Goal: Information Seeking & Learning: Find specific fact

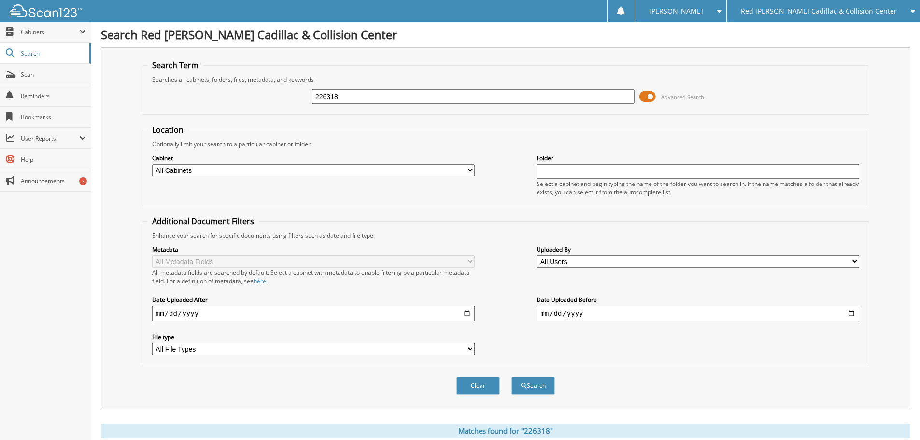
drag, startPoint x: 429, startPoint y: 109, endPoint x: 260, endPoint y: 108, distance: 169.0
click at [253, 108] on div "226318 Advanced Search" at bounding box center [505, 97] width 717 height 26
drag, startPoint x: 361, startPoint y: 92, endPoint x: 277, endPoint y: 94, distance: 84.1
click at [280, 94] on div "226318 Advanced Search" at bounding box center [505, 97] width 717 height 26
type input "226100"
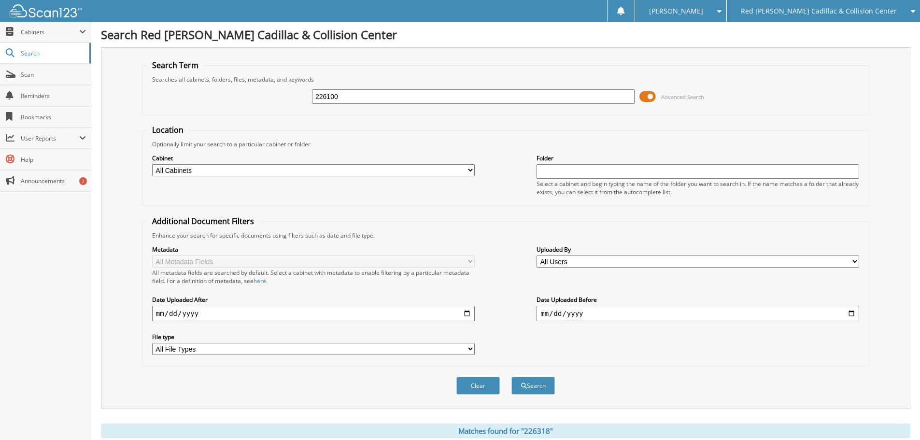
click at [511, 377] on button "Search" at bounding box center [532, 386] width 43 height 18
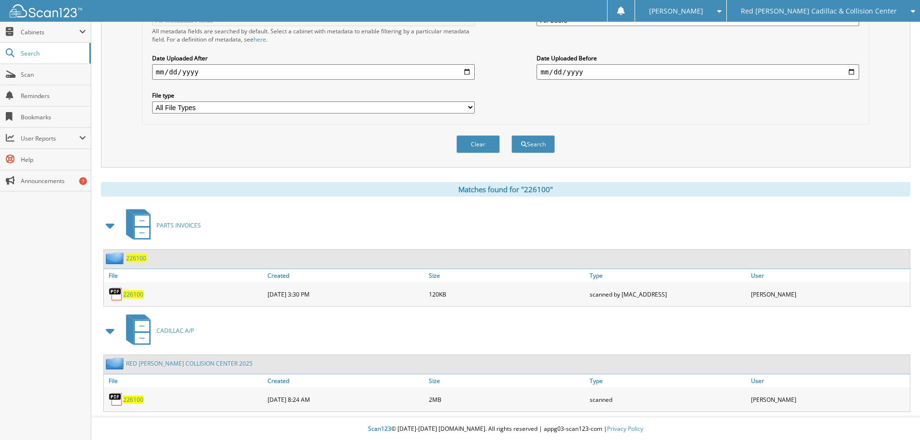
scroll to position [243, 0]
click at [132, 399] on span "226100" at bounding box center [133, 399] width 20 height 8
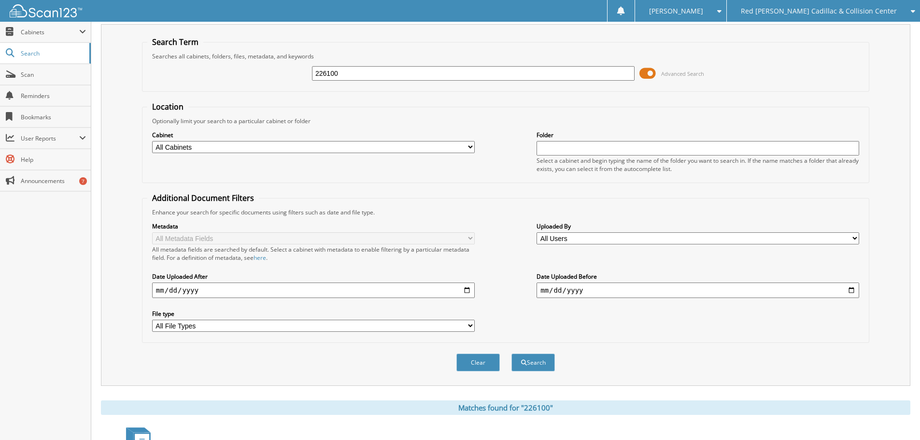
scroll to position [0, 0]
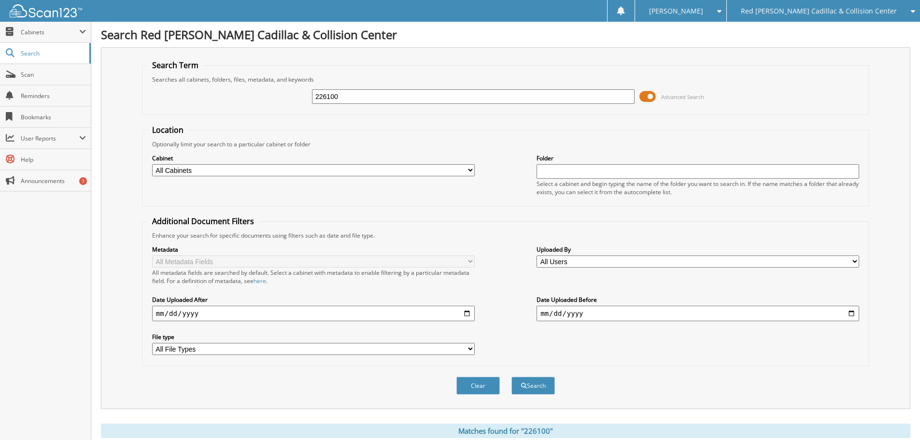
drag, startPoint x: 403, startPoint y: 102, endPoint x: 269, endPoint y: 95, distance: 134.9
click at [269, 95] on div "226100 Advanced Search" at bounding box center [505, 97] width 717 height 26
type input "226035"
click at [511, 377] on button "Search" at bounding box center [532, 386] width 43 height 18
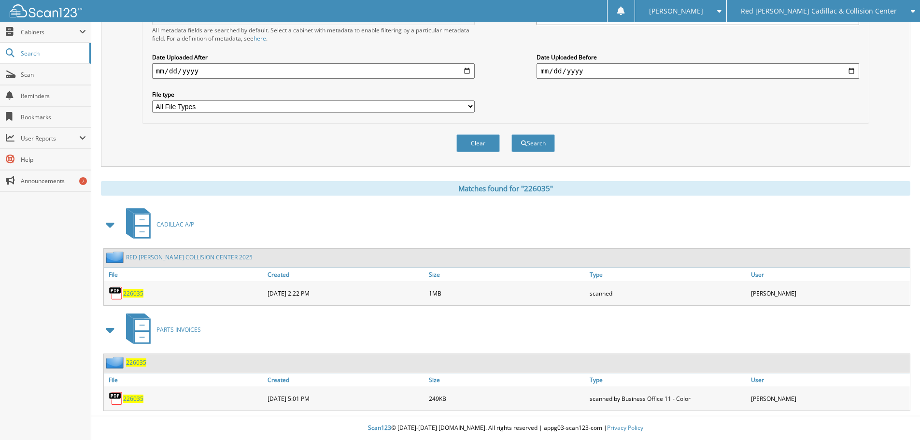
scroll to position [243, 0]
click at [136, 295] on span "226035" at bounding box center [133, 293] width 20 height 8
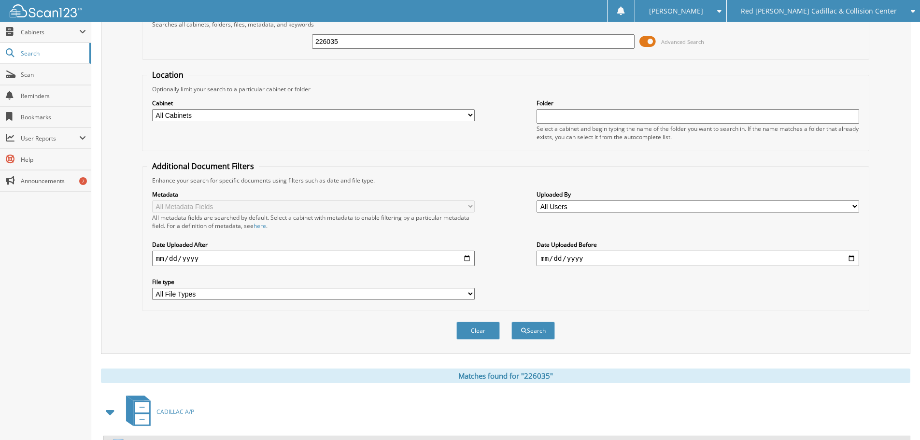
scroll to position [0, 0]
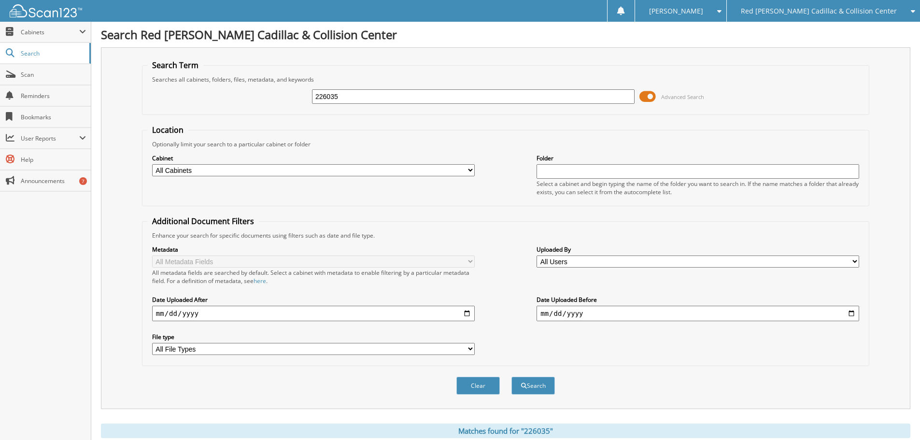
drag, startPoint x: 370, startPoint y: 101, endPoint x: 271, endPoint y: 102, distance: 99.0
click at [275, 102] on div "226035 Advanced Search" at bounding box center [505, 97] width 717 height 26
type input "225623"
click at [511, 377] on button "Search" at bounding box center [532, 386] width 43 height 18
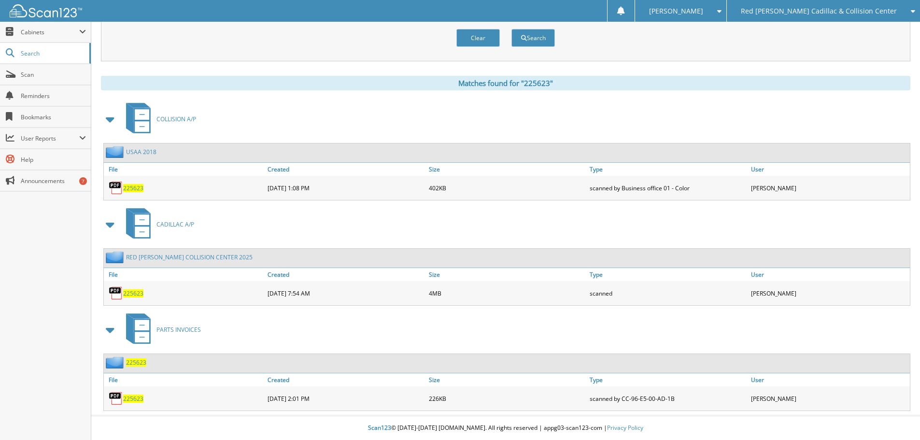
scroll to position [348, 0]
click at [131, 294] on span "225623" at bounding box center [133, 293] width 20 height 8
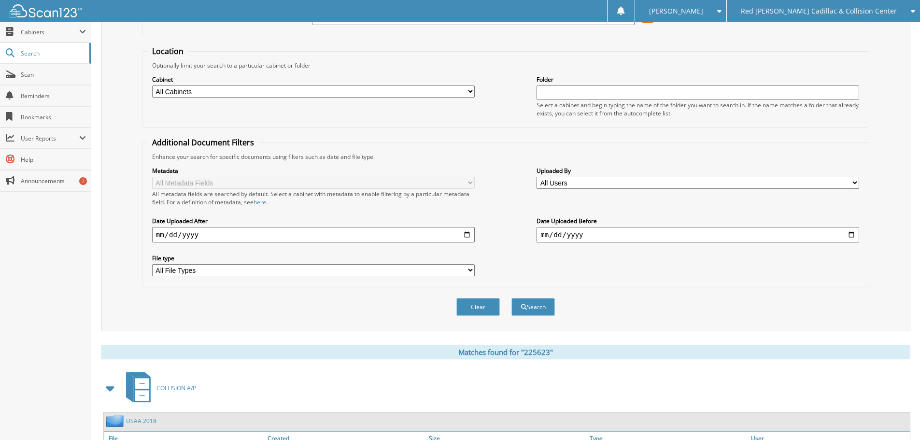
scroll to position [0, 0]
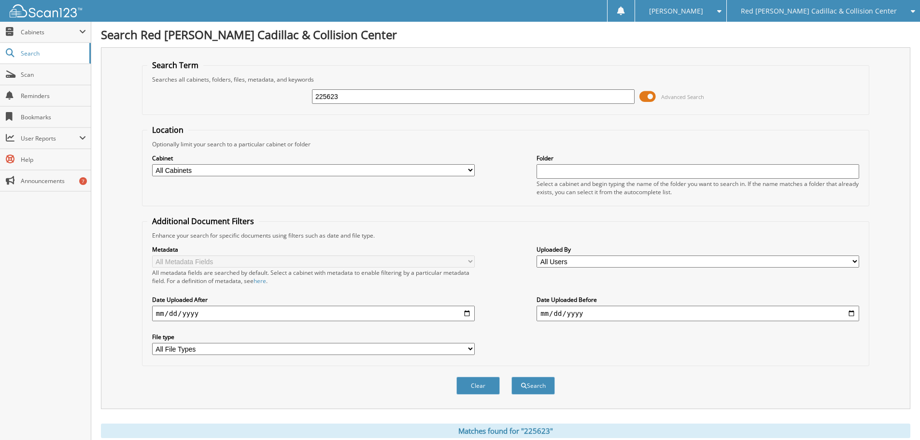
click at [51, 16] on img at bounding box center [46, 10] width 72 height 13
